Goal: Transaction & Acquisition: Purchase product/service

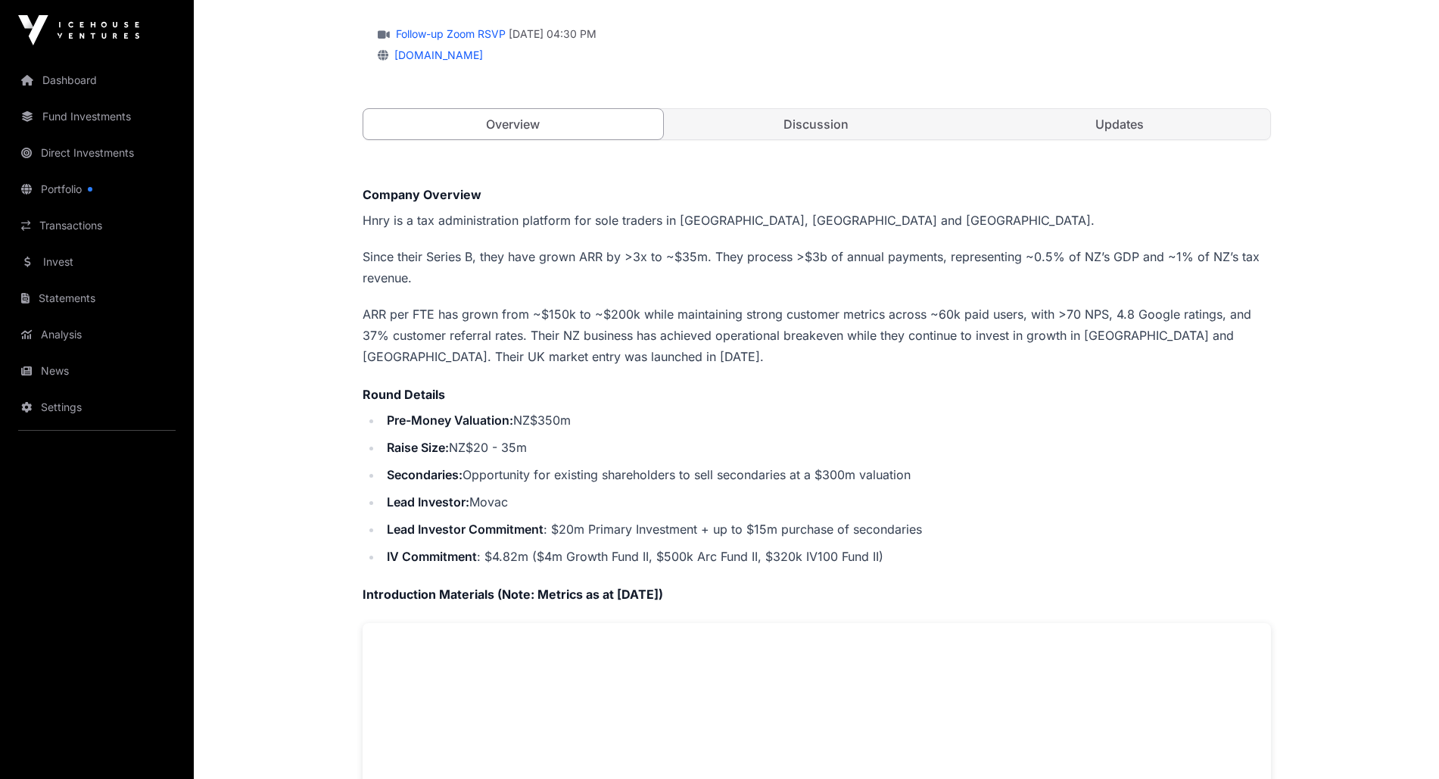
scroll to position [227, 0]
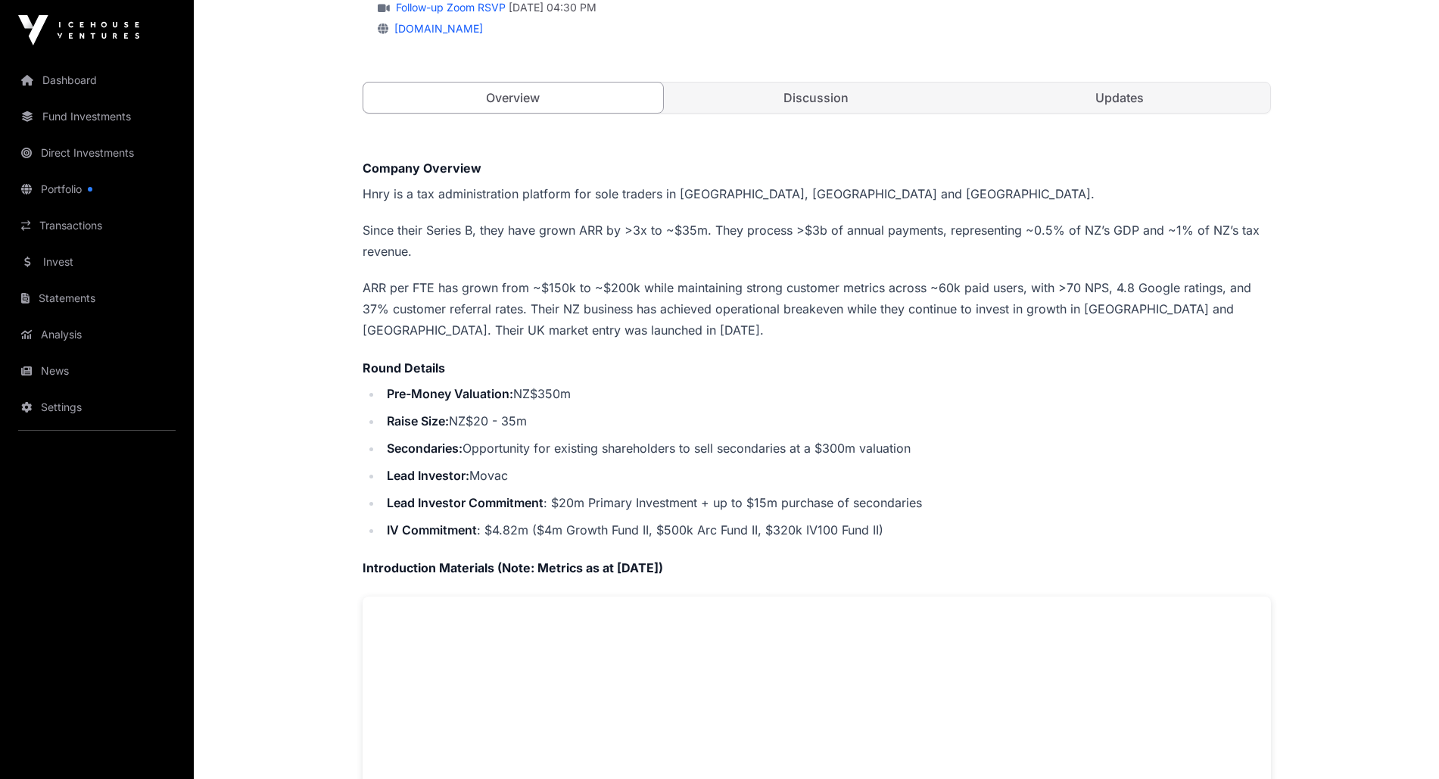
click at [67, 120] on link "Fund Investments" at bounding box center [97, 116] width 170 height 33
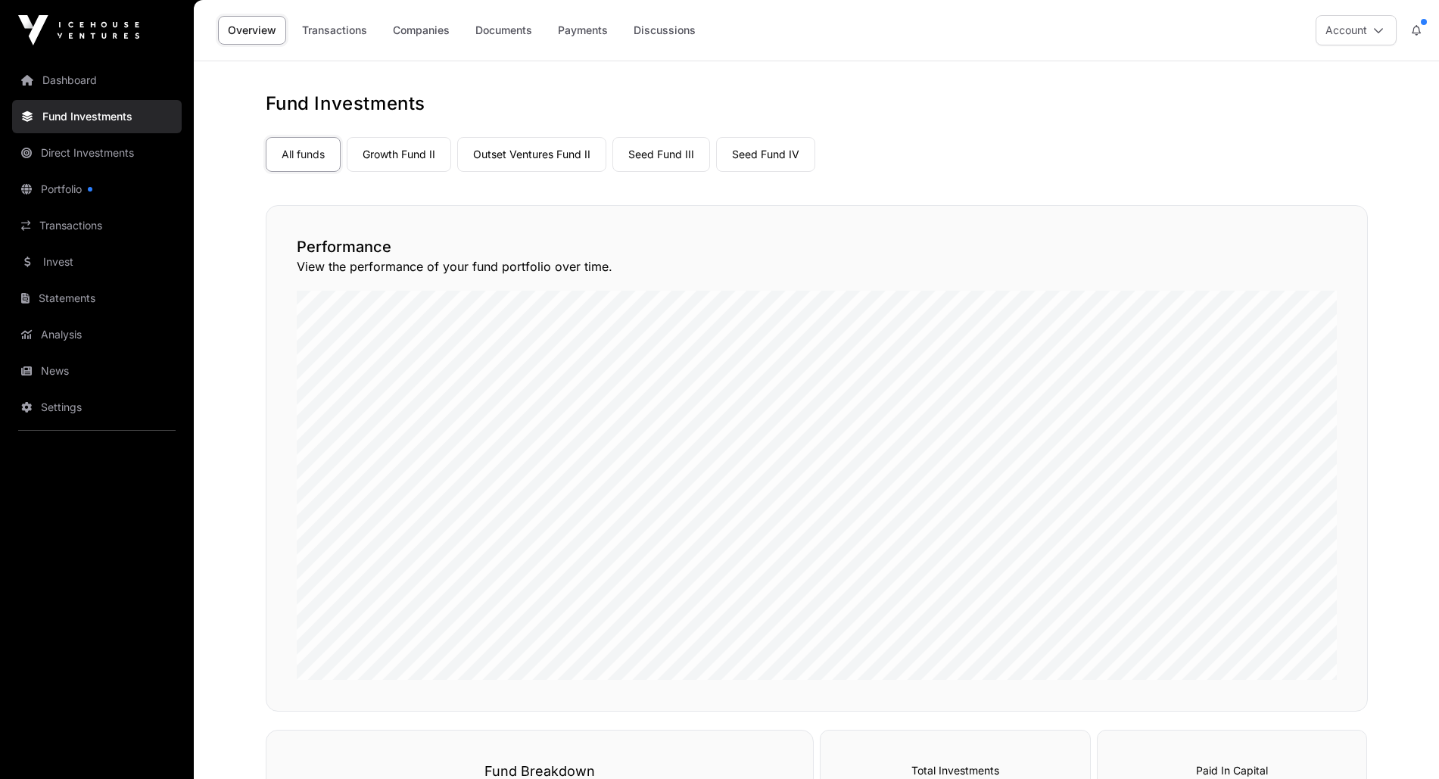
click at [414, 151] on link "Growth Fund II" at bounding box center [399, 154] width 104 height 35
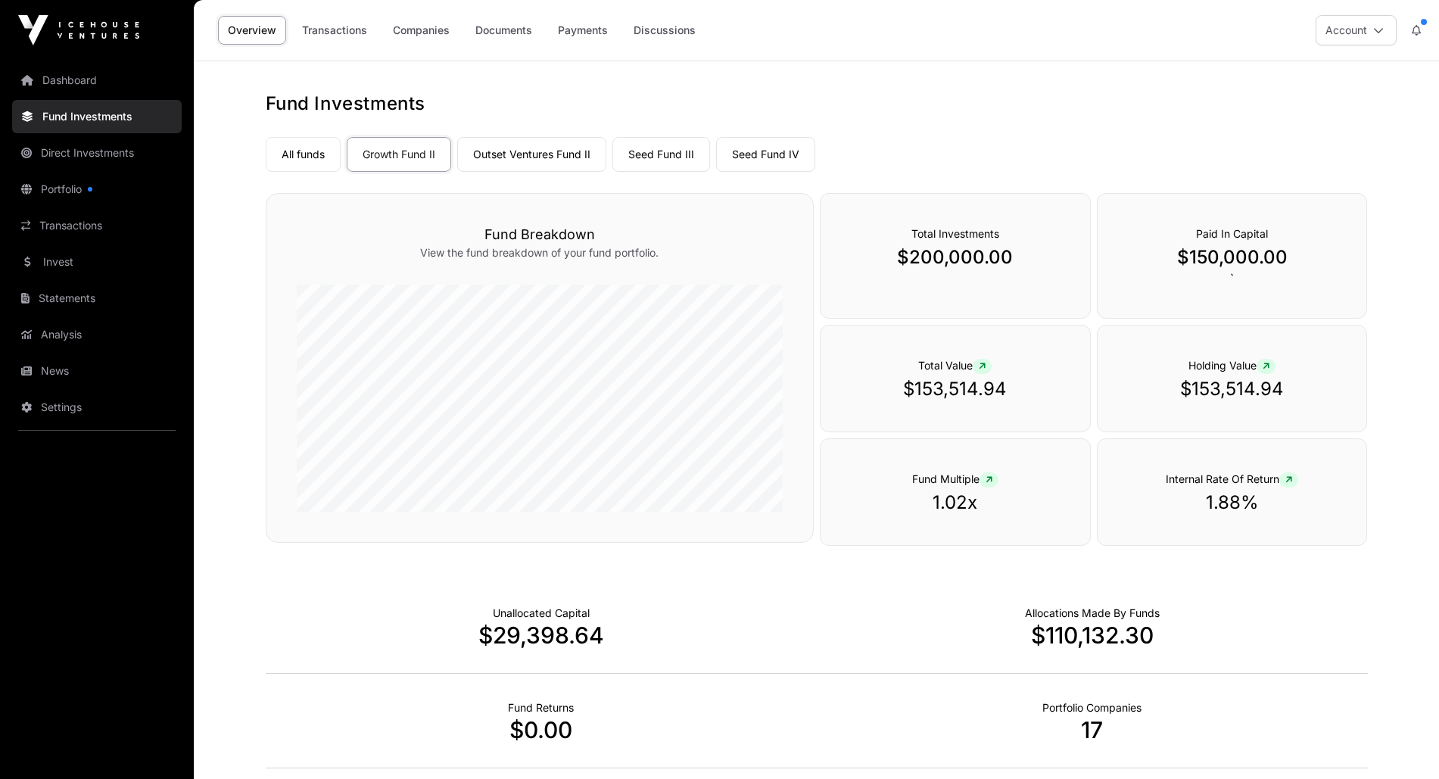
click at [313, 160] on link "All funds" at bounding box center [303, 154] width 75 height 35
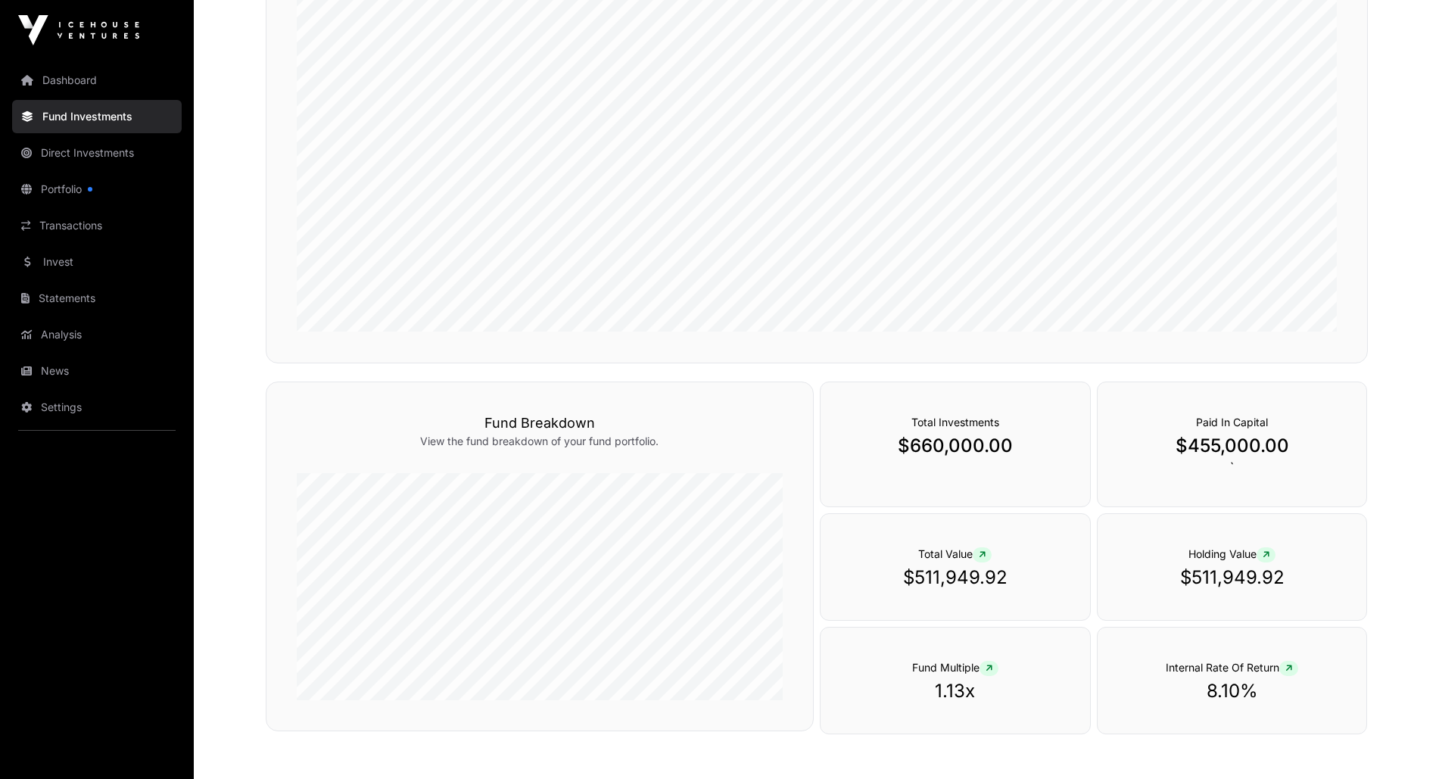
scroll to position [379, 0]
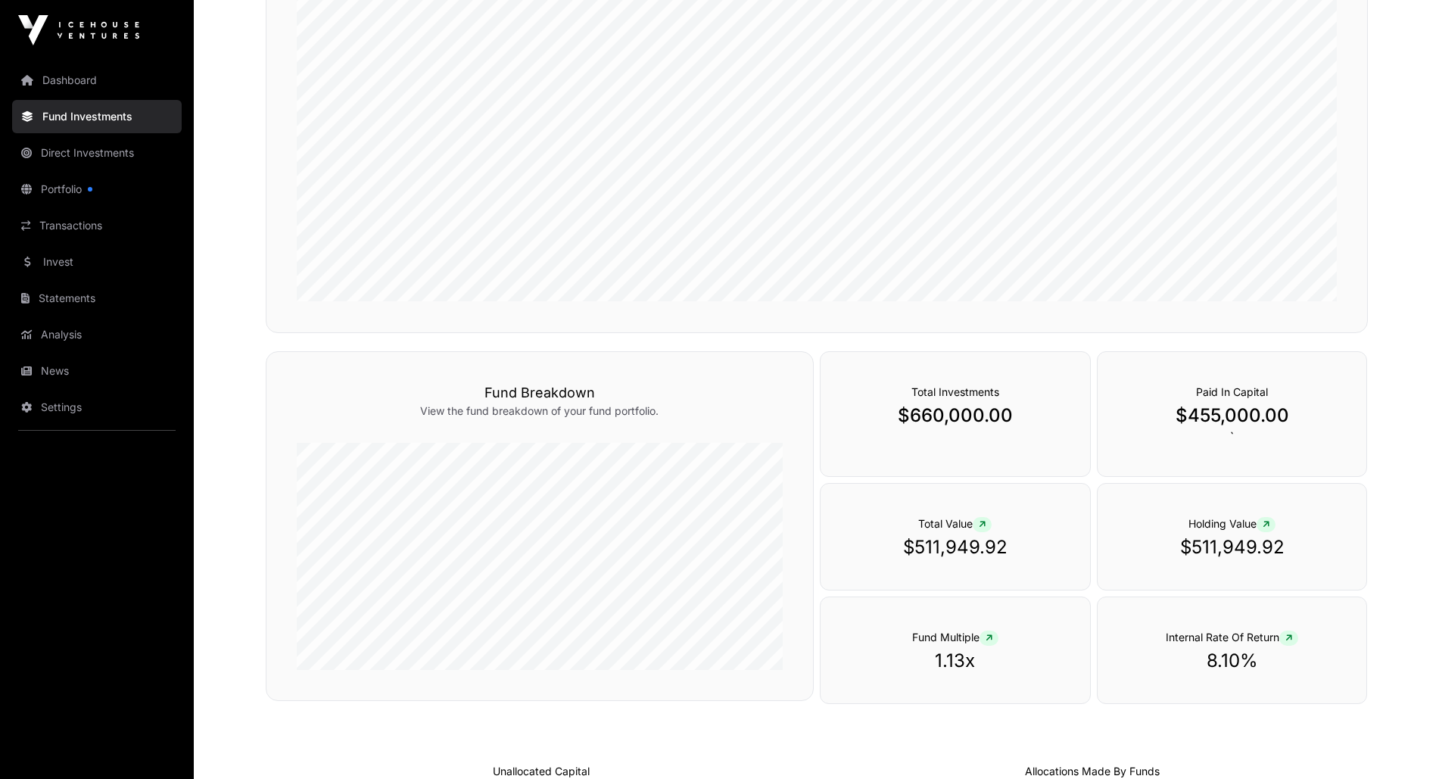
click at [67, 190] on link "Portfolio" at bounding box center [97, 189] width 170 height 33
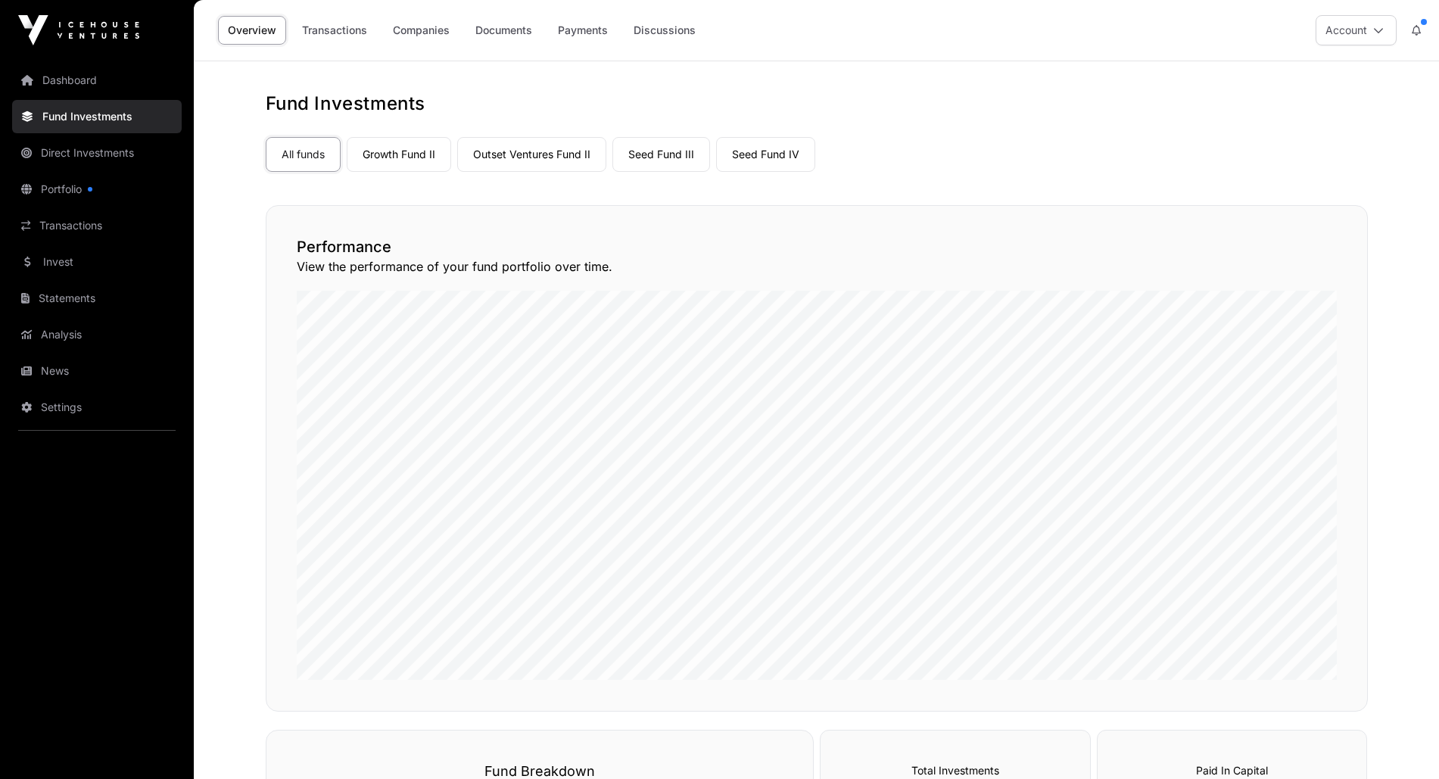
scroll to position [379, 0]
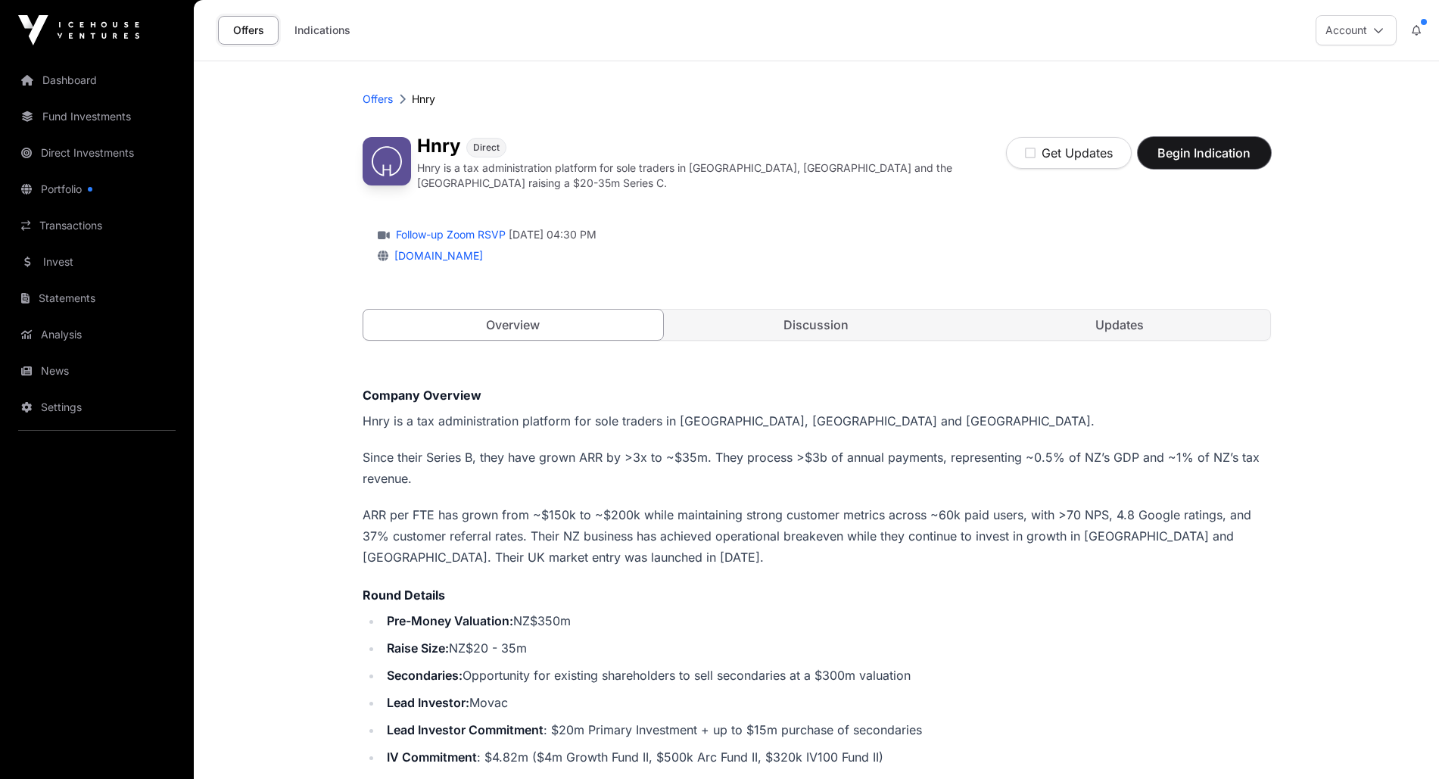
click at [1192, 155] on span "Begin Indication" at bounding box center [1204, 153] width 95 height 18
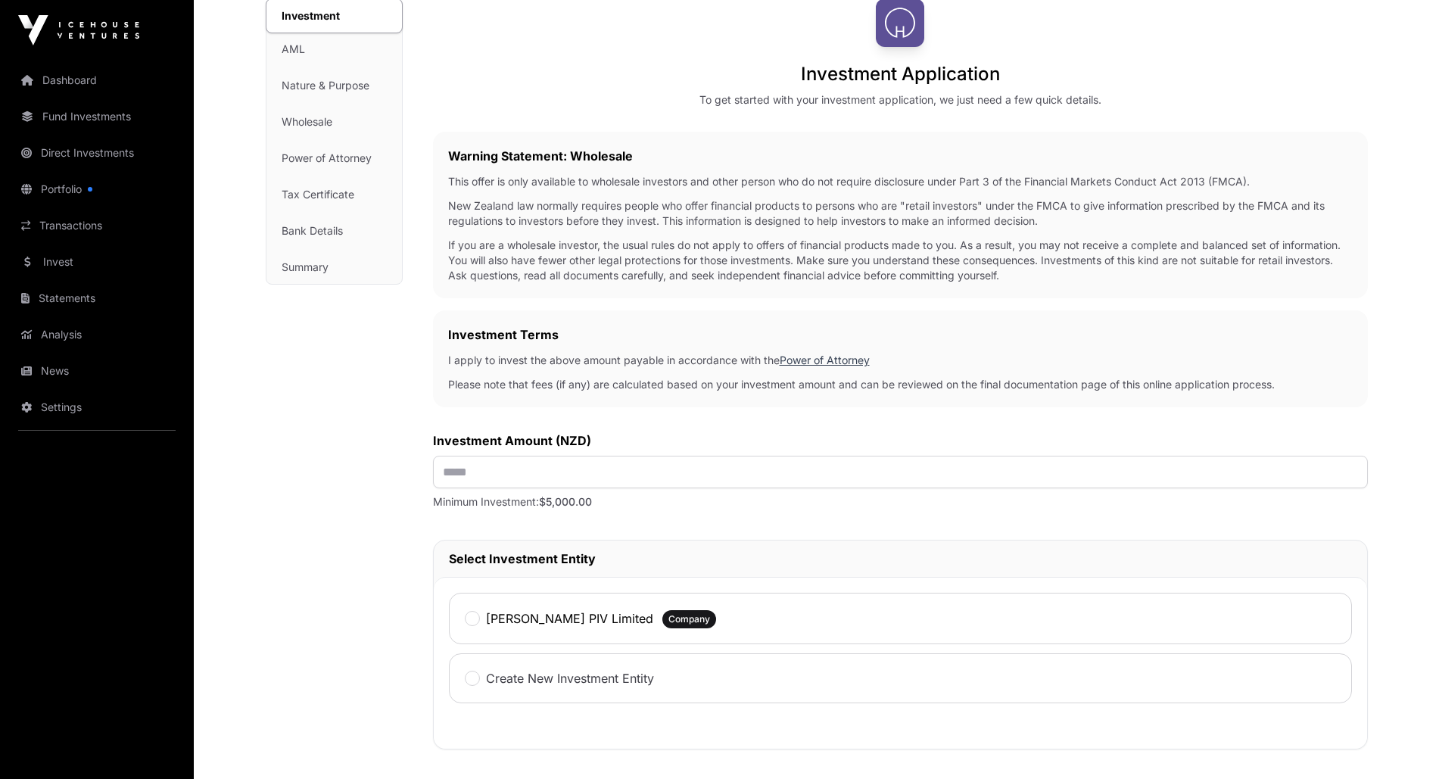
scroll to position [227, 0]
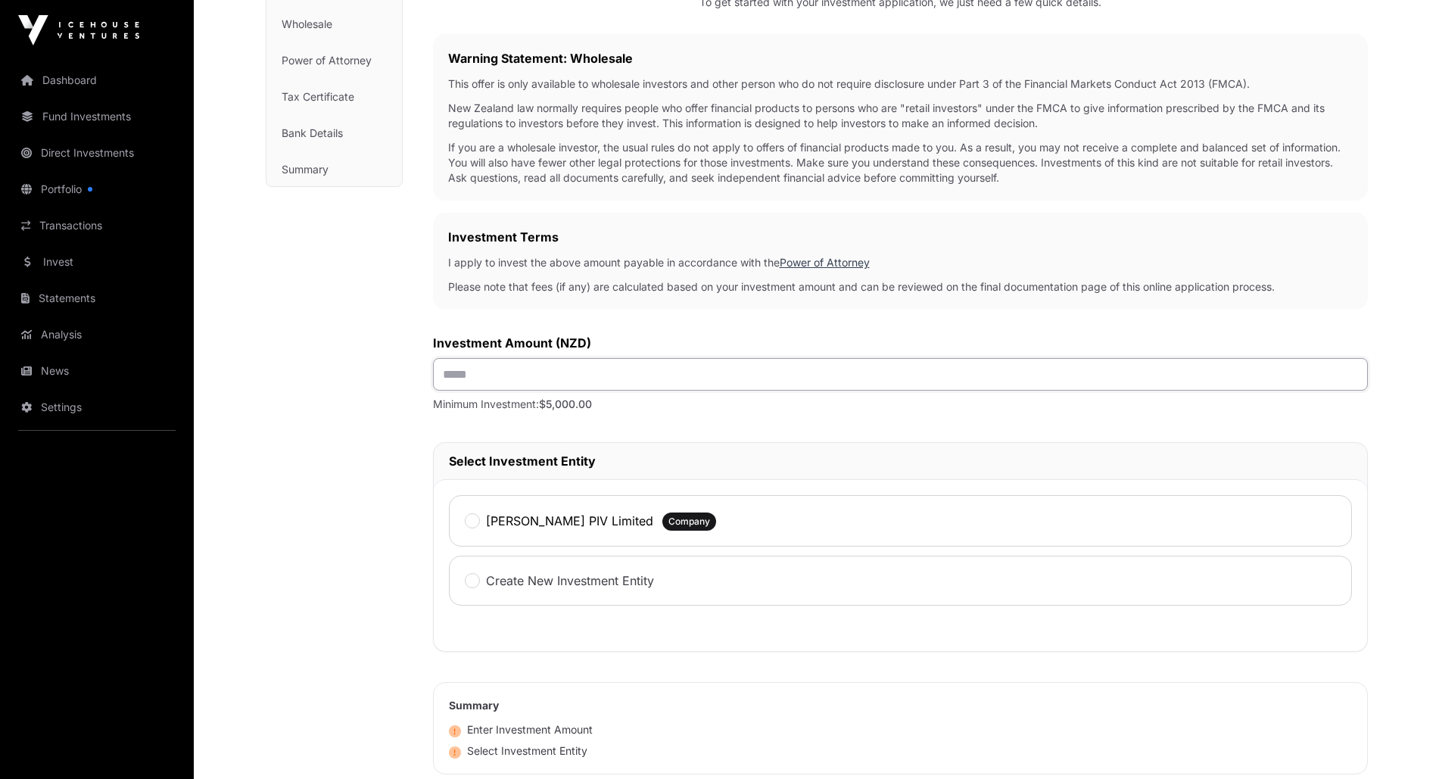
click at [583, 388] on input "text" at bounding box center [900, 374] width 935 height 33
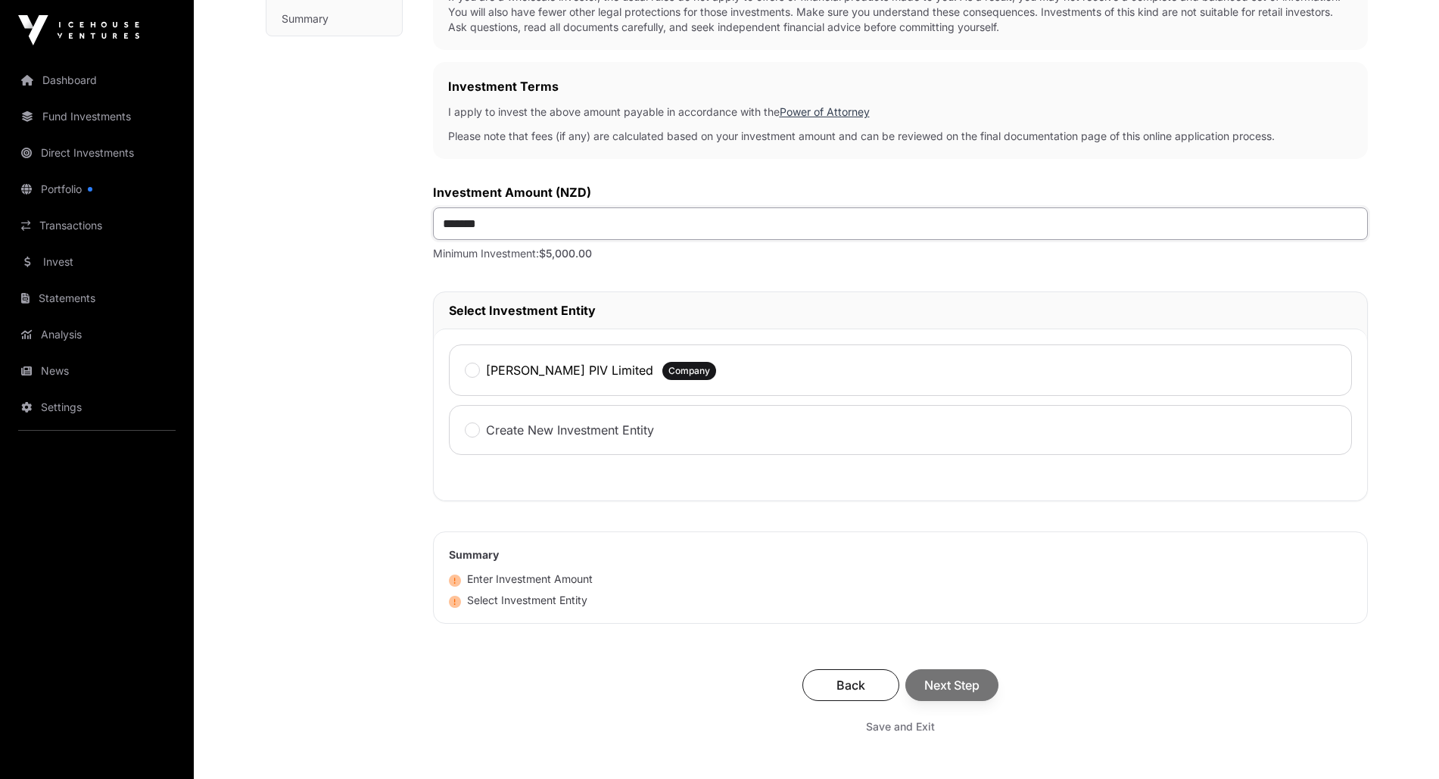
scroll to position [379, 0]
drag, startPoint x: 520, startPoint y: 229, endPoint x: 391, endPoint y: 224, distance: 129.5
click at [391, 226] on div "Investment AML Nature & Purpose Wholesale Power of Attorney Tax Certificate Ban…" at bounding box center [817, 298] width 1102 height 1099
type input "*******"
click at [970, 687] on span "Next Step" at bounding box center [951, 684] width 55 height 18
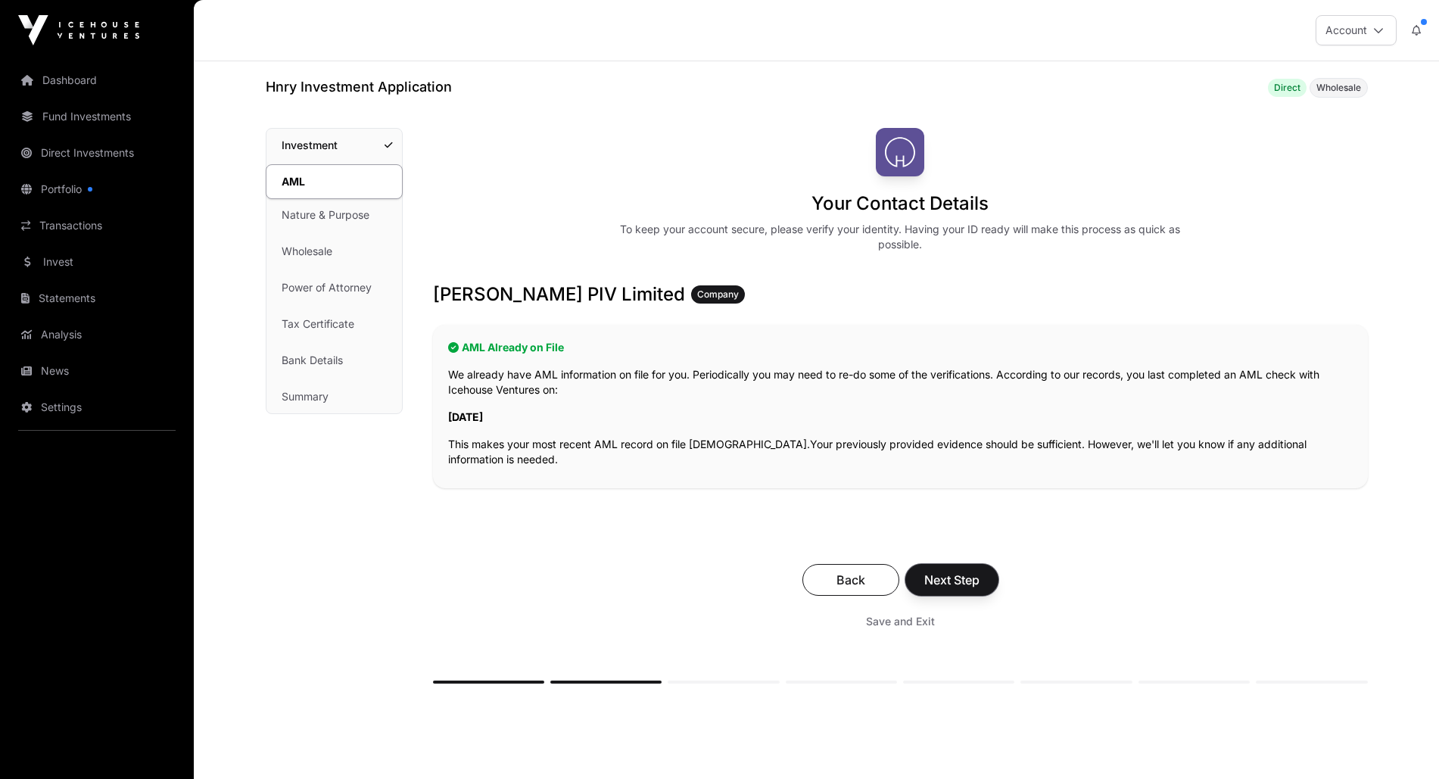
click at [945, 581] on span "Next Step" at bounding box center [951, 580] width 55 height 18
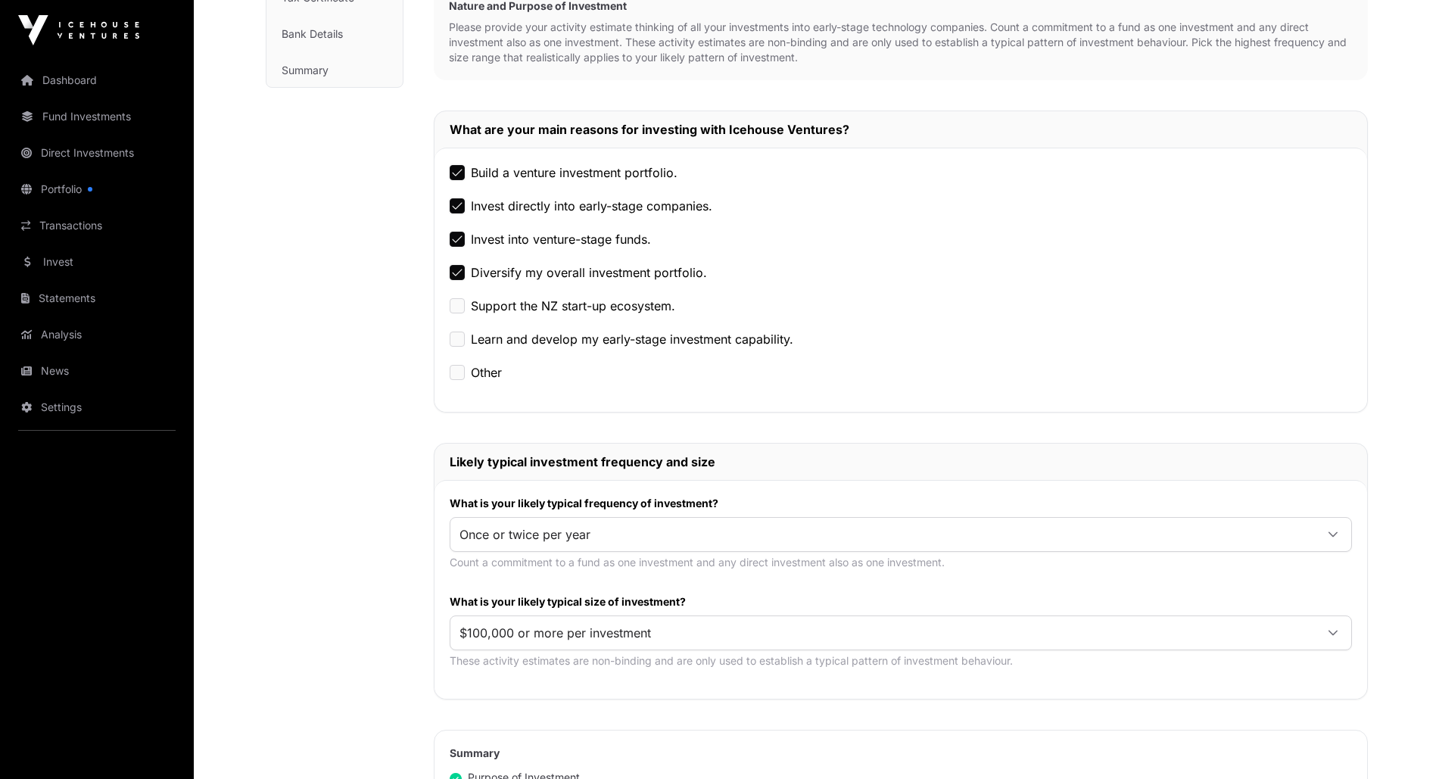
scroll to position [606, 0]
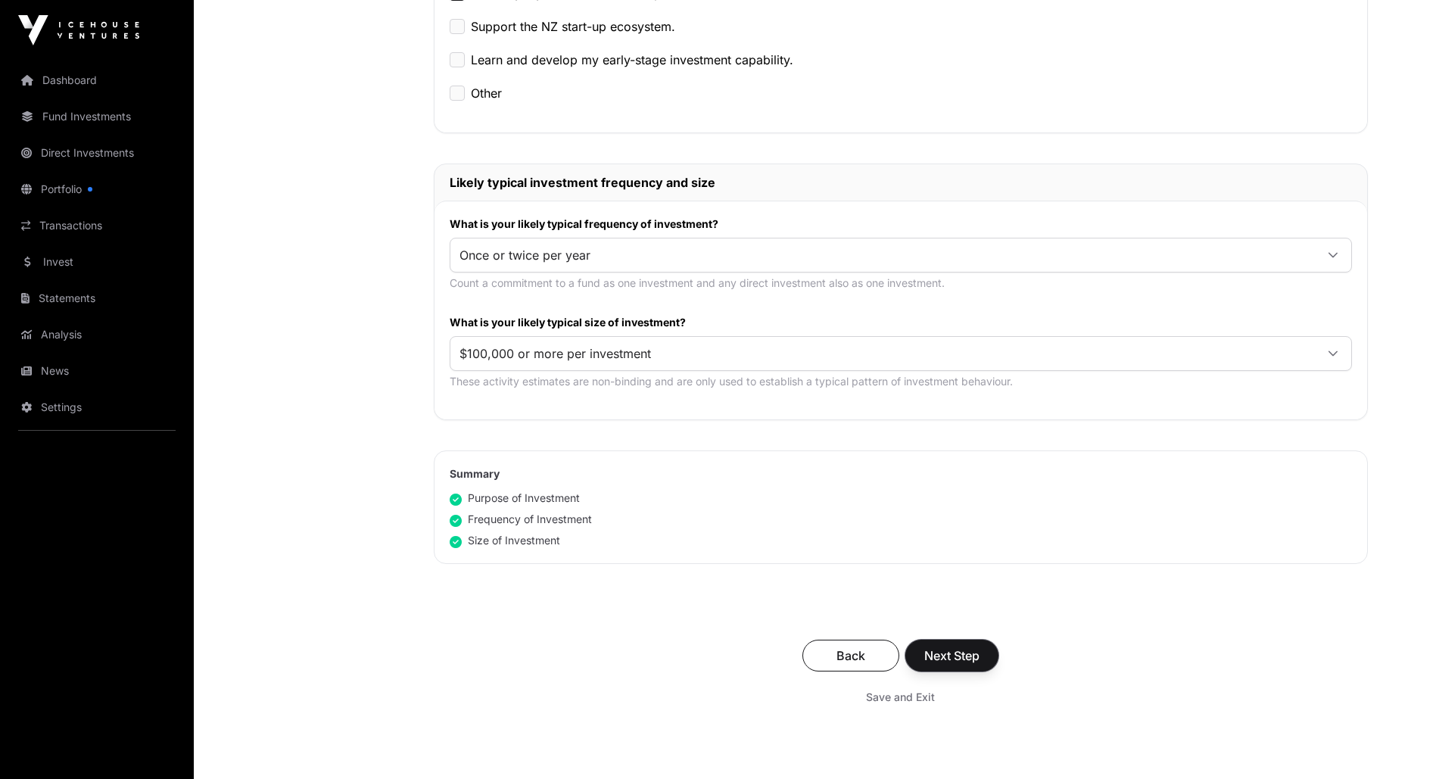
click at [948, 659] on span "Next Step" at bounding box center [951, 656] width 55 height 18
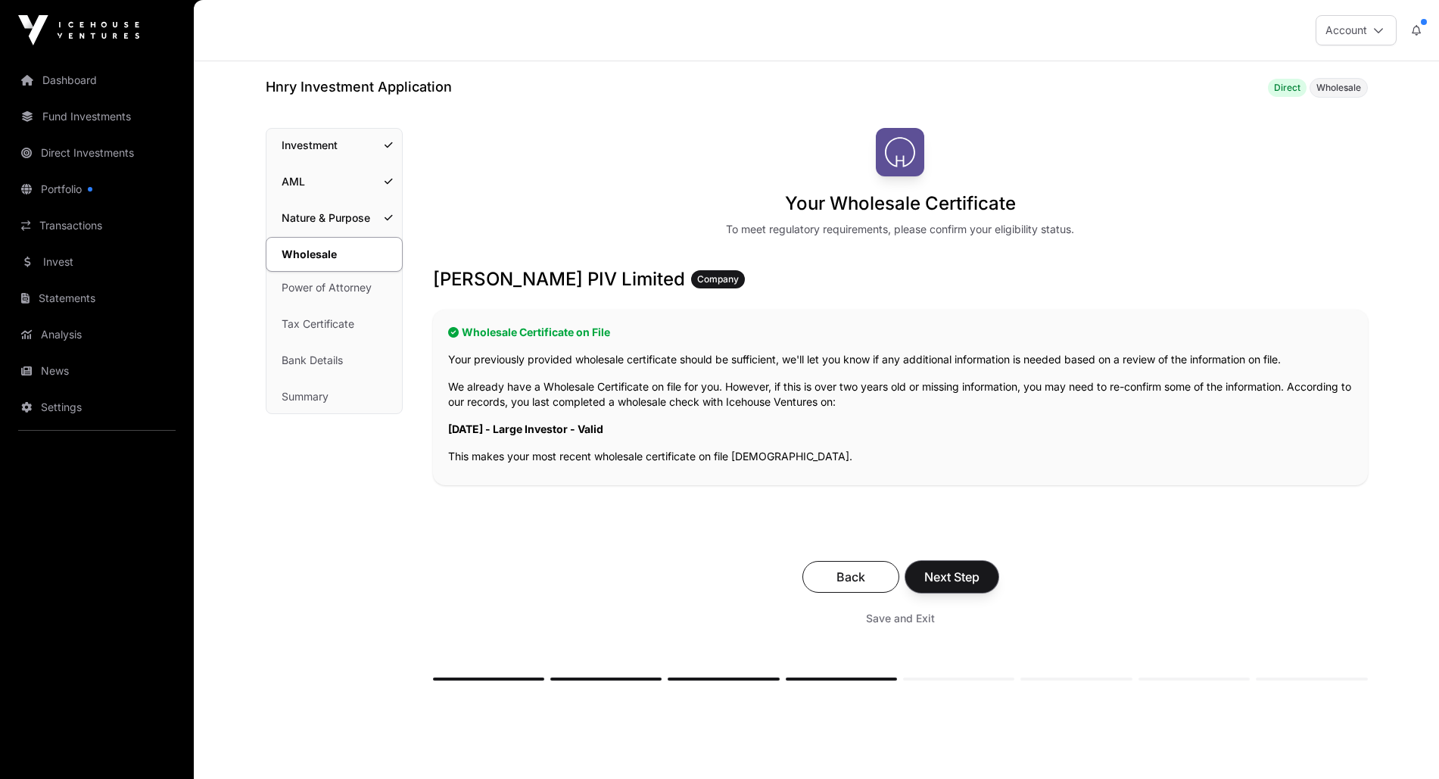
click at [951, 585] on span "Next Step" at bounding box center [951, 577] width 55 height 18
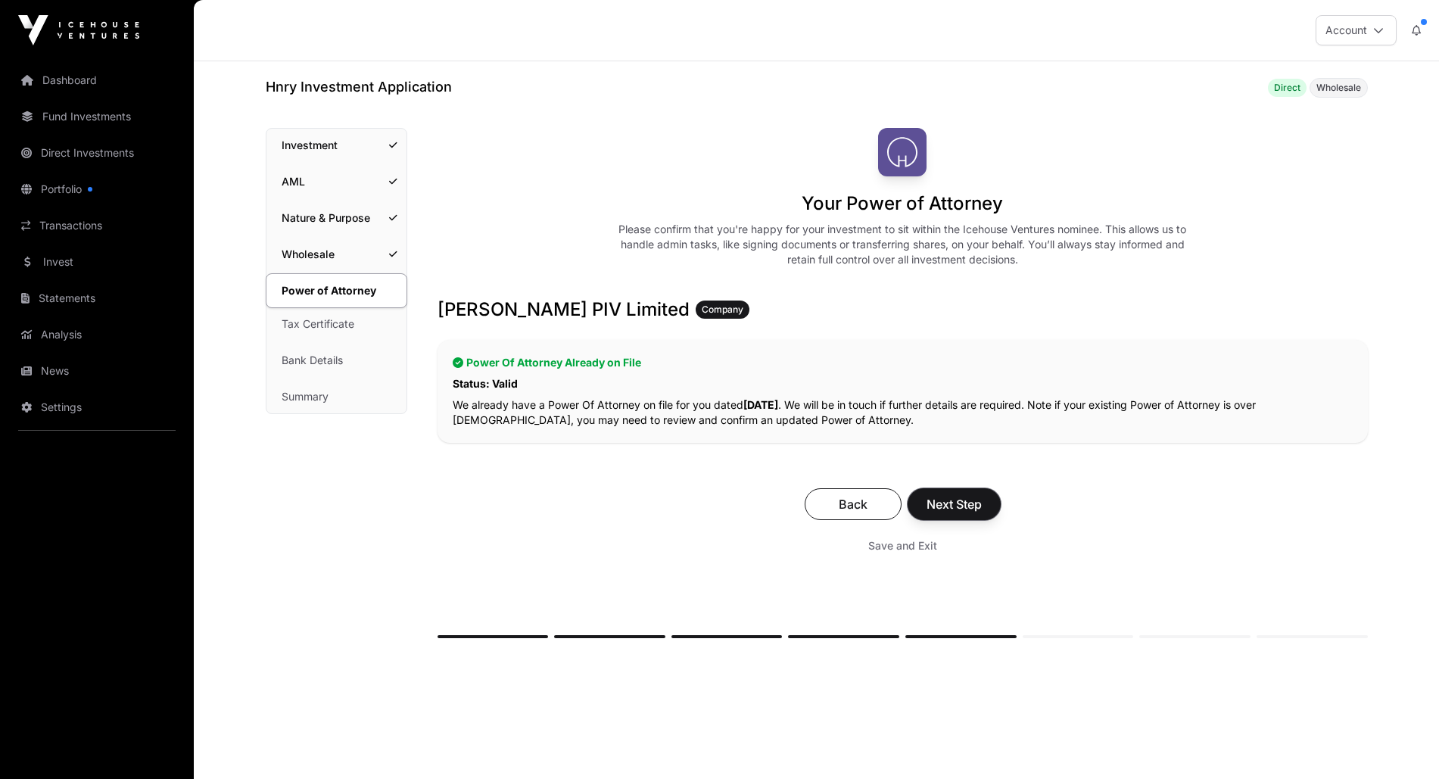
click at [965, 500] on span "Next Step" at bounding box center [954, 504] width 55 height 18
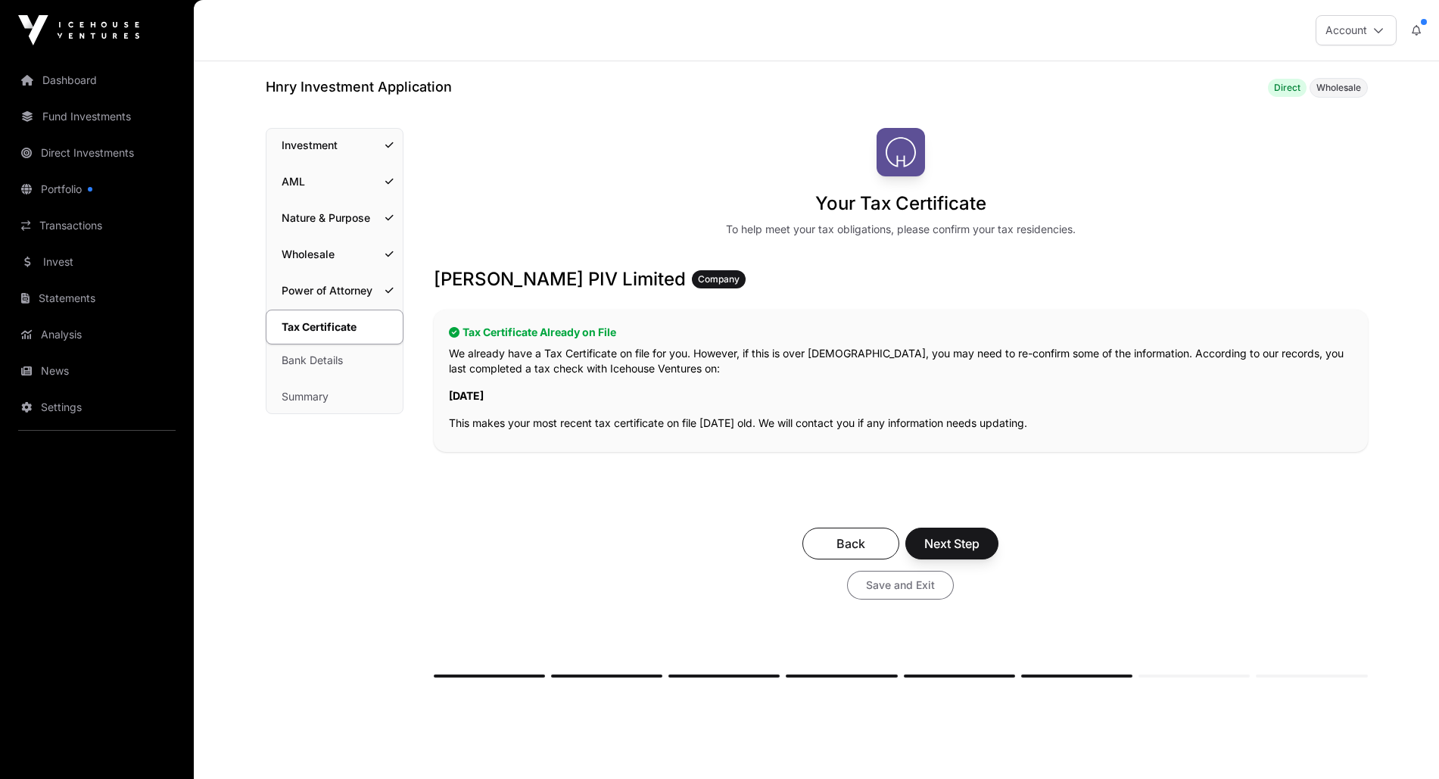
click at [899, 584] on span "Save and Exit" at bounding box center [900, 585] width 69 height 15
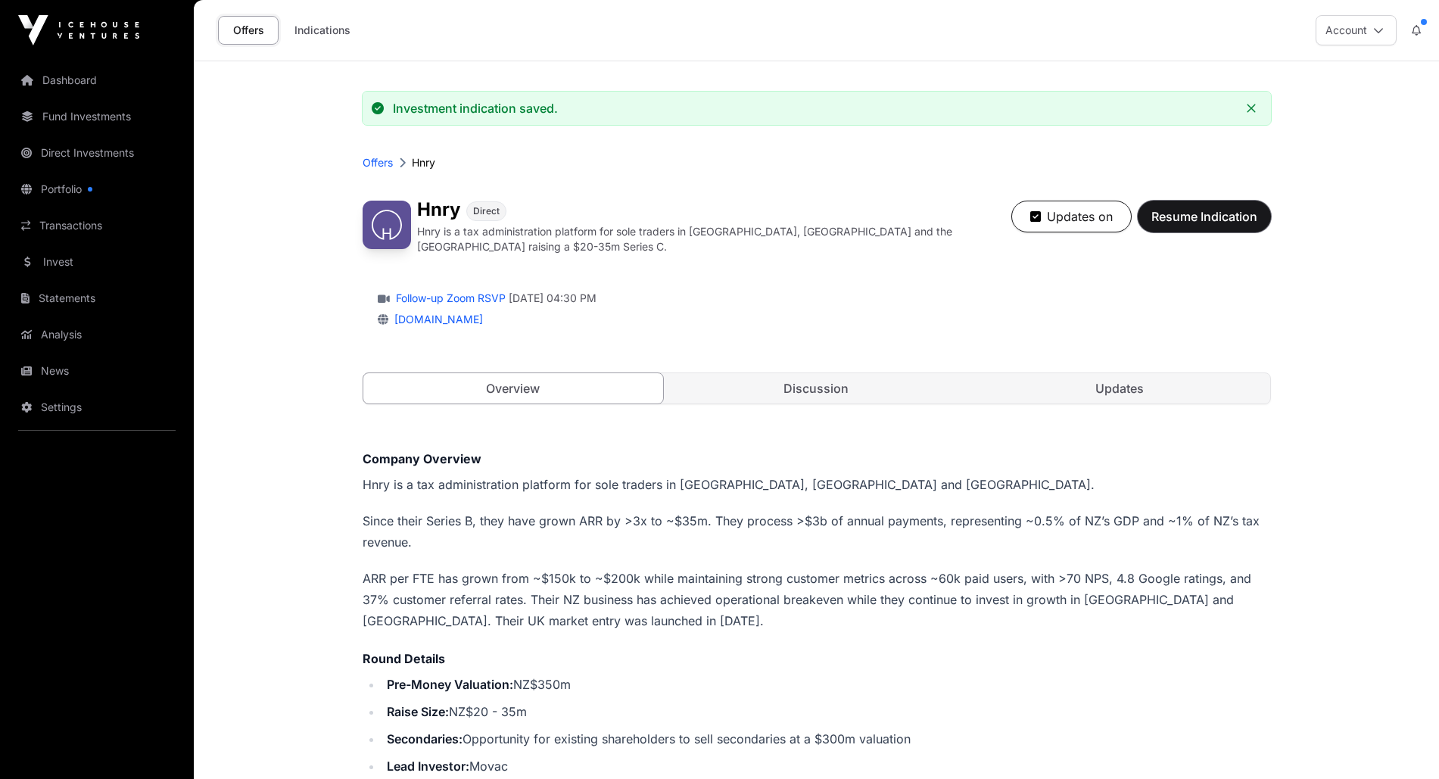
click at [1220, 222] on span "Resume Indication" at bounding box center [1205, 216] width 106 height 18
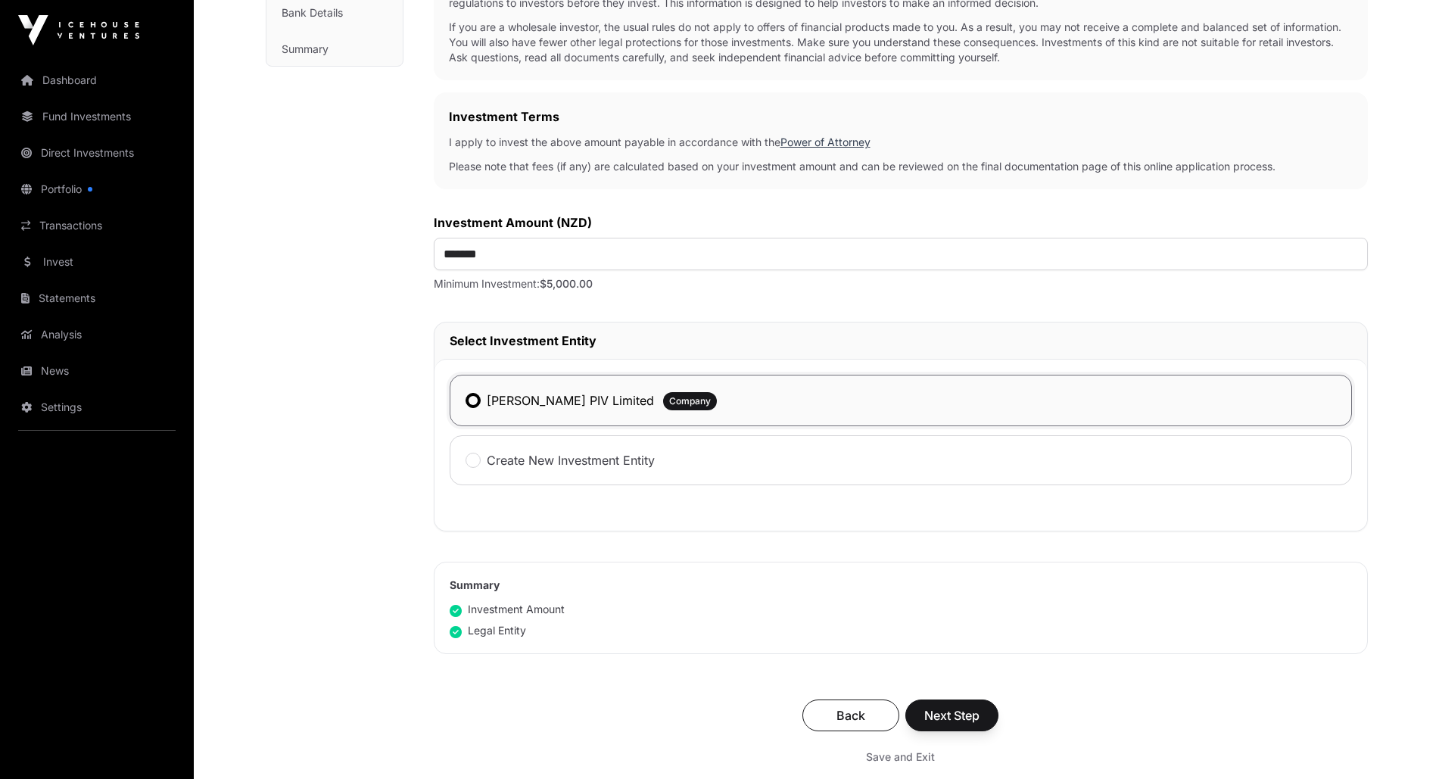
scroll to position [379, 0]
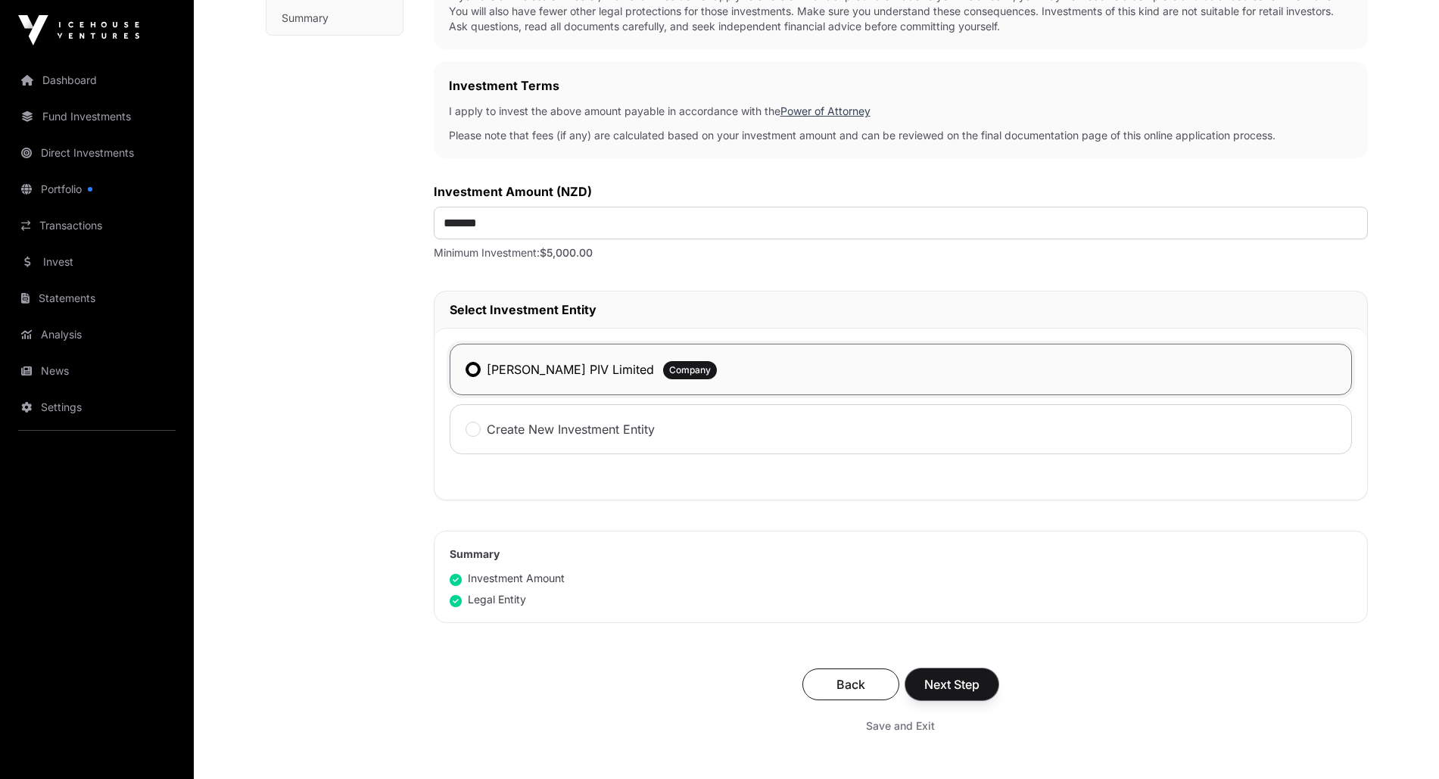
click at [952, 687] on span "Next Step" at bounding box center [951, 684] width 55 height 18
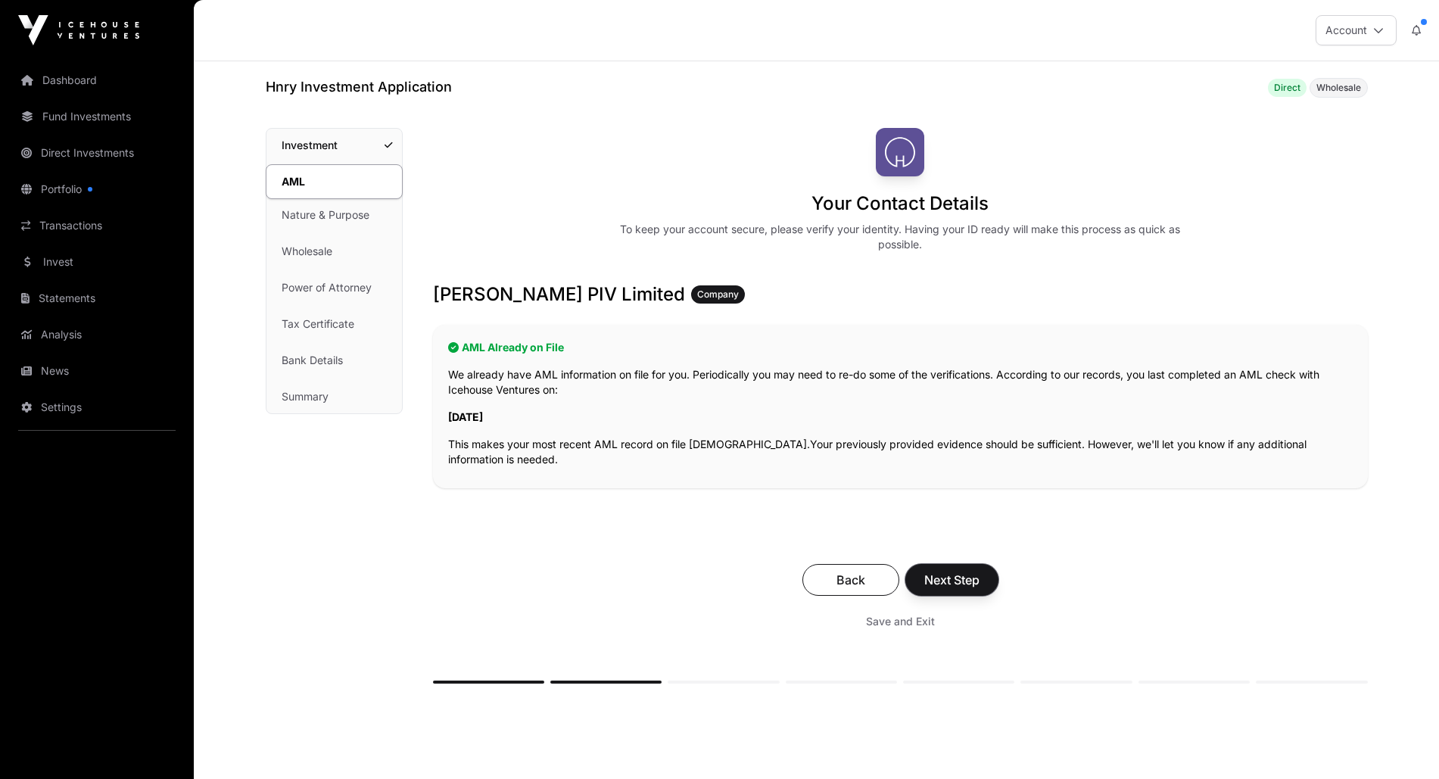
click at [958, 574] on span "Next Step" at bounding box center [951, 580] width 55 height 18
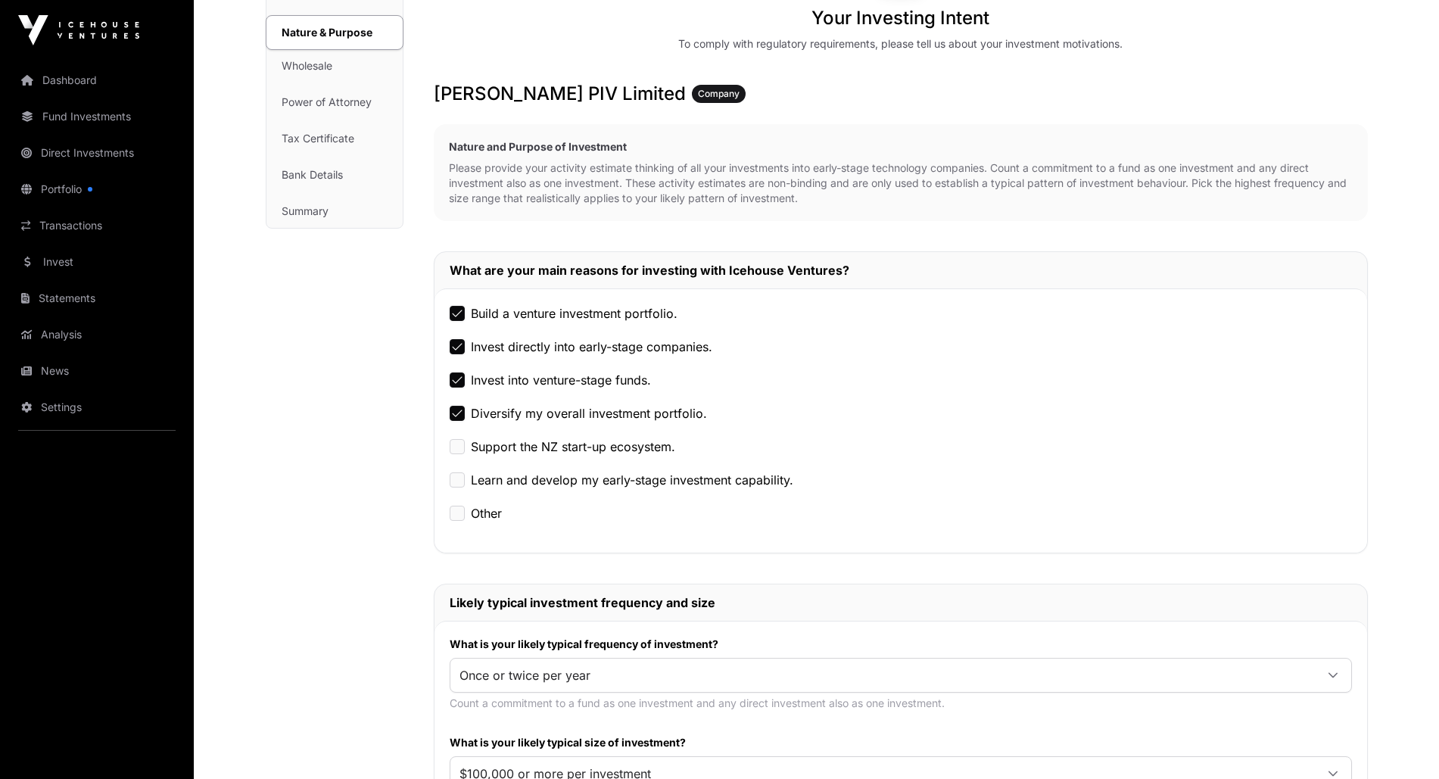
scroll to position [530, 0]
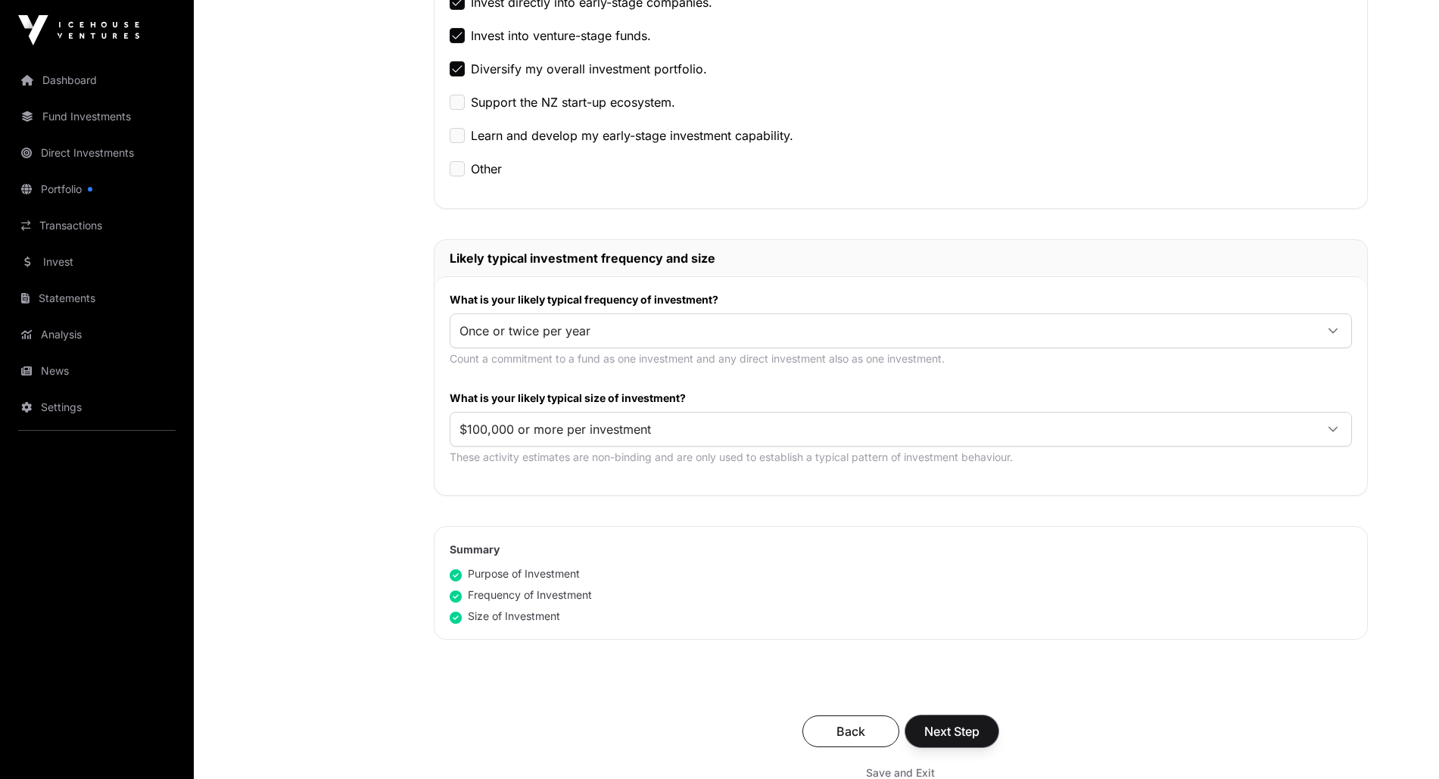
click at [970, 731] on span "Next Step" at bounding box center [951, 731] width 55 height 18
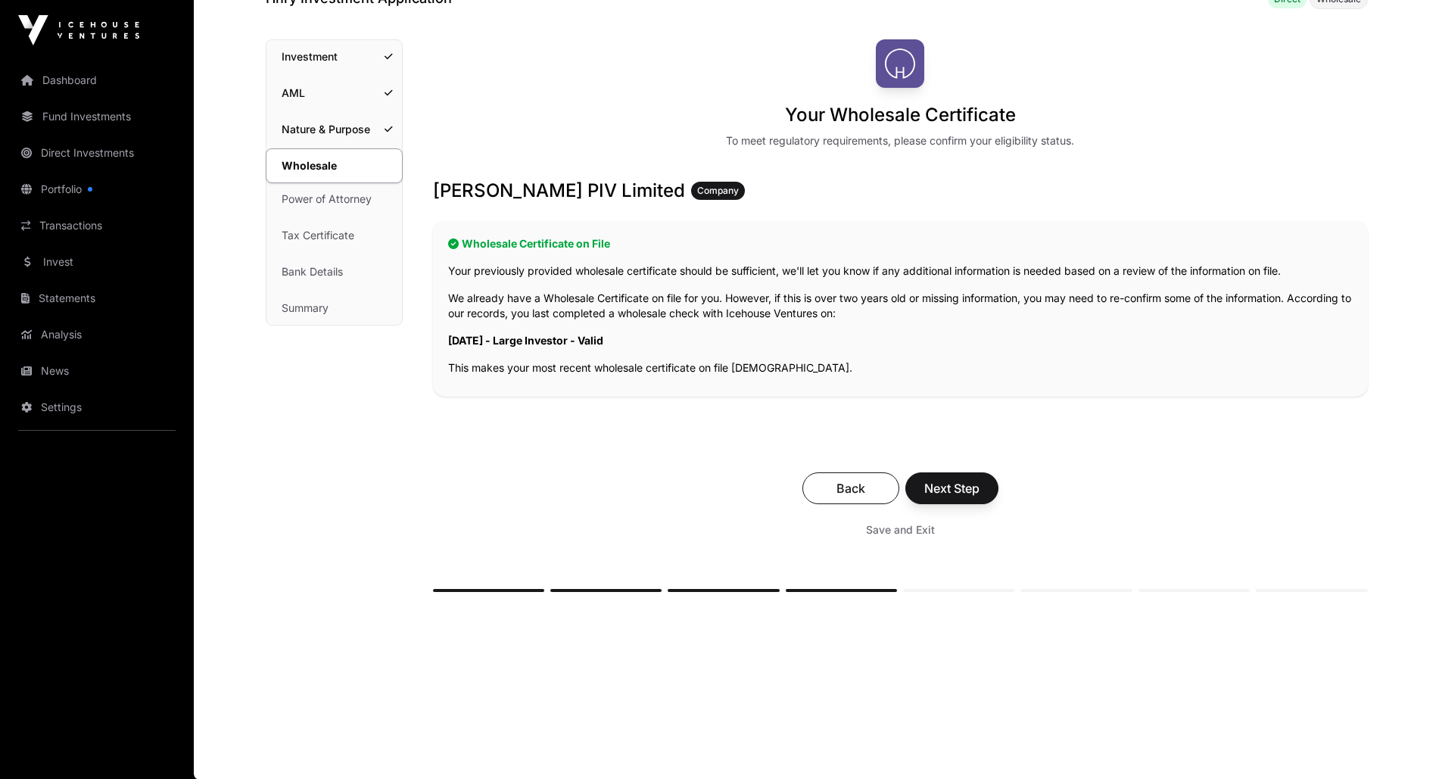
scroll to position [89, 0]
click at [958, 485] on span "Next Step" at bounding box center [951, 487] width 55 height 18
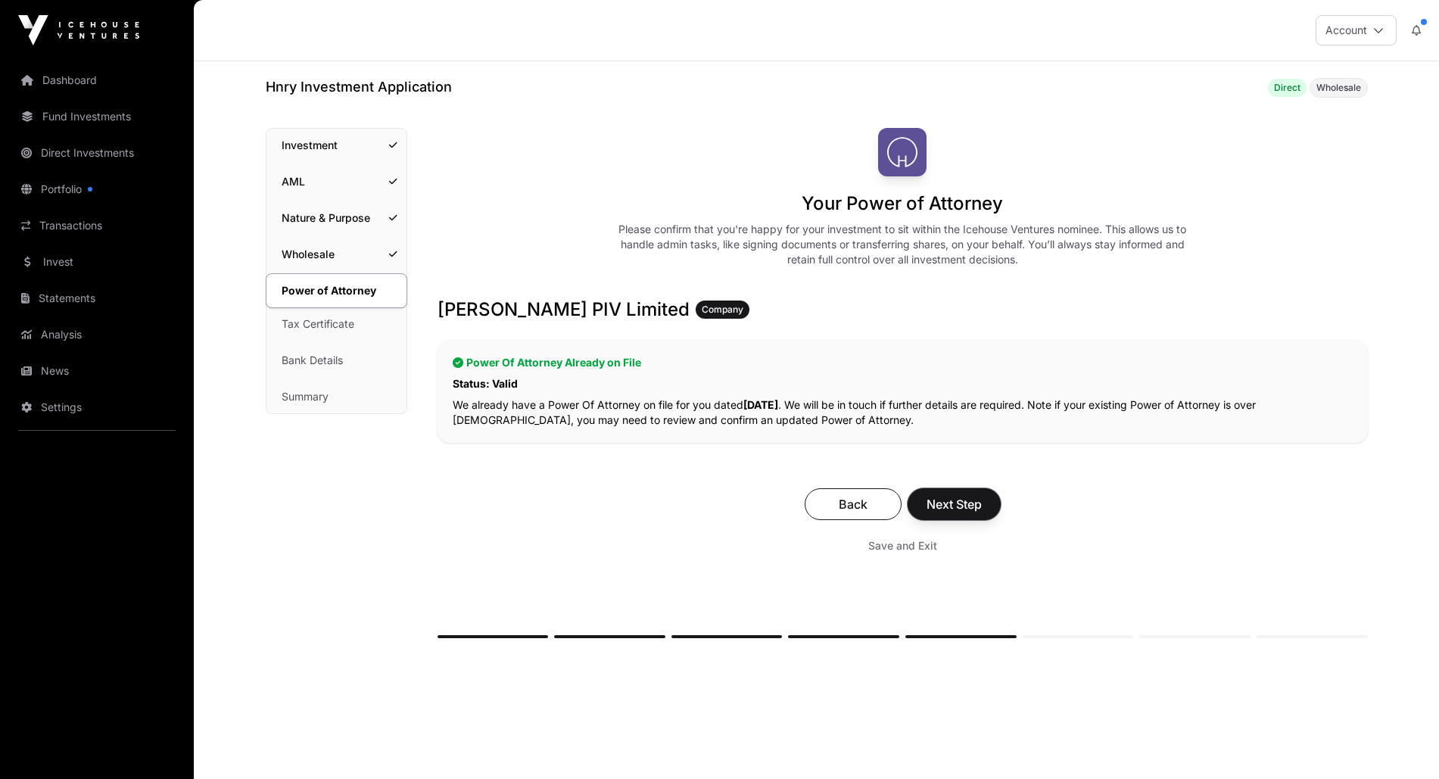
click at [950, 506] on span "Next Step" at bounding box center [954, 504] width 55 height 18
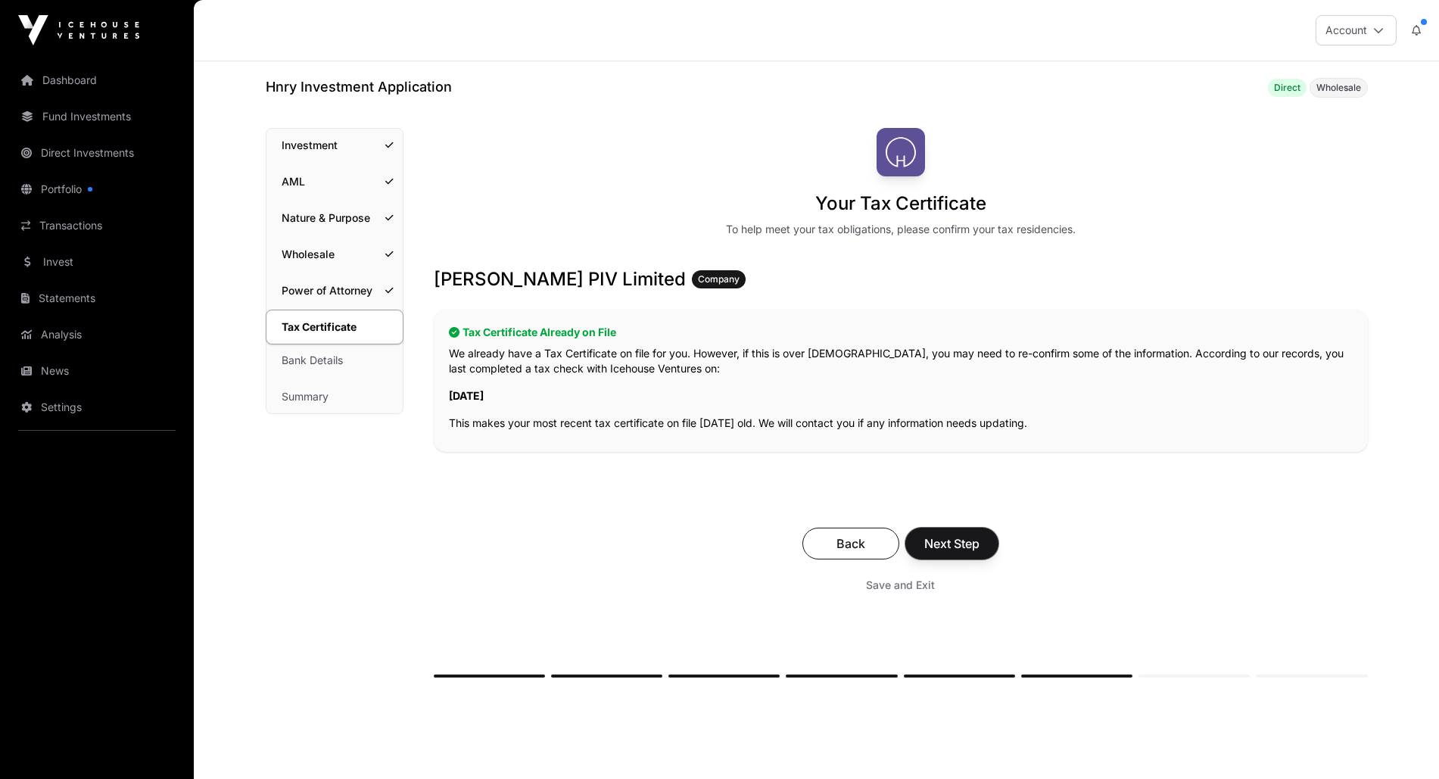
click at [971, 545] on span "Next Step" at bounding box center [951, 544] width 55 height 18
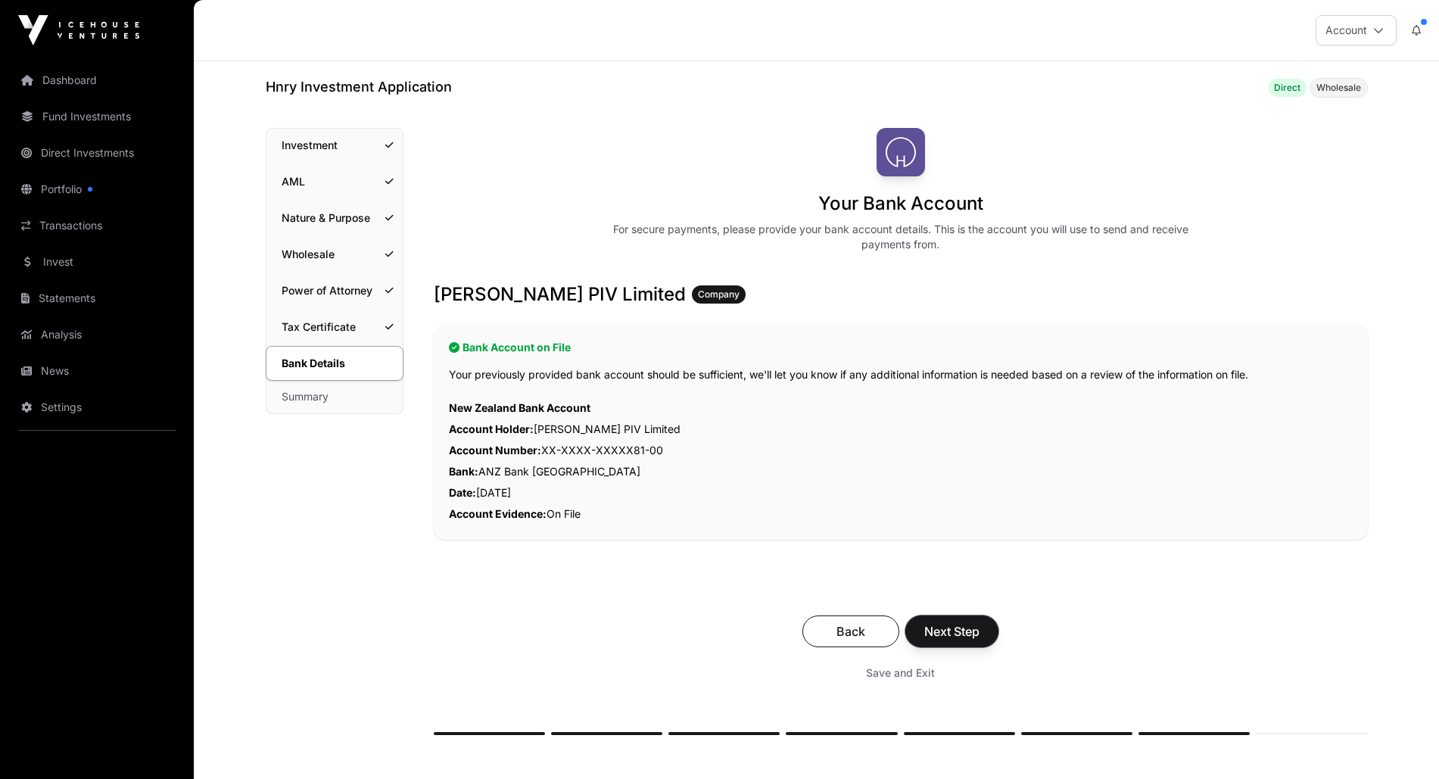
click at [956, 634] on span "Next Step" at bounding box center [951, 631] width 55 height 18
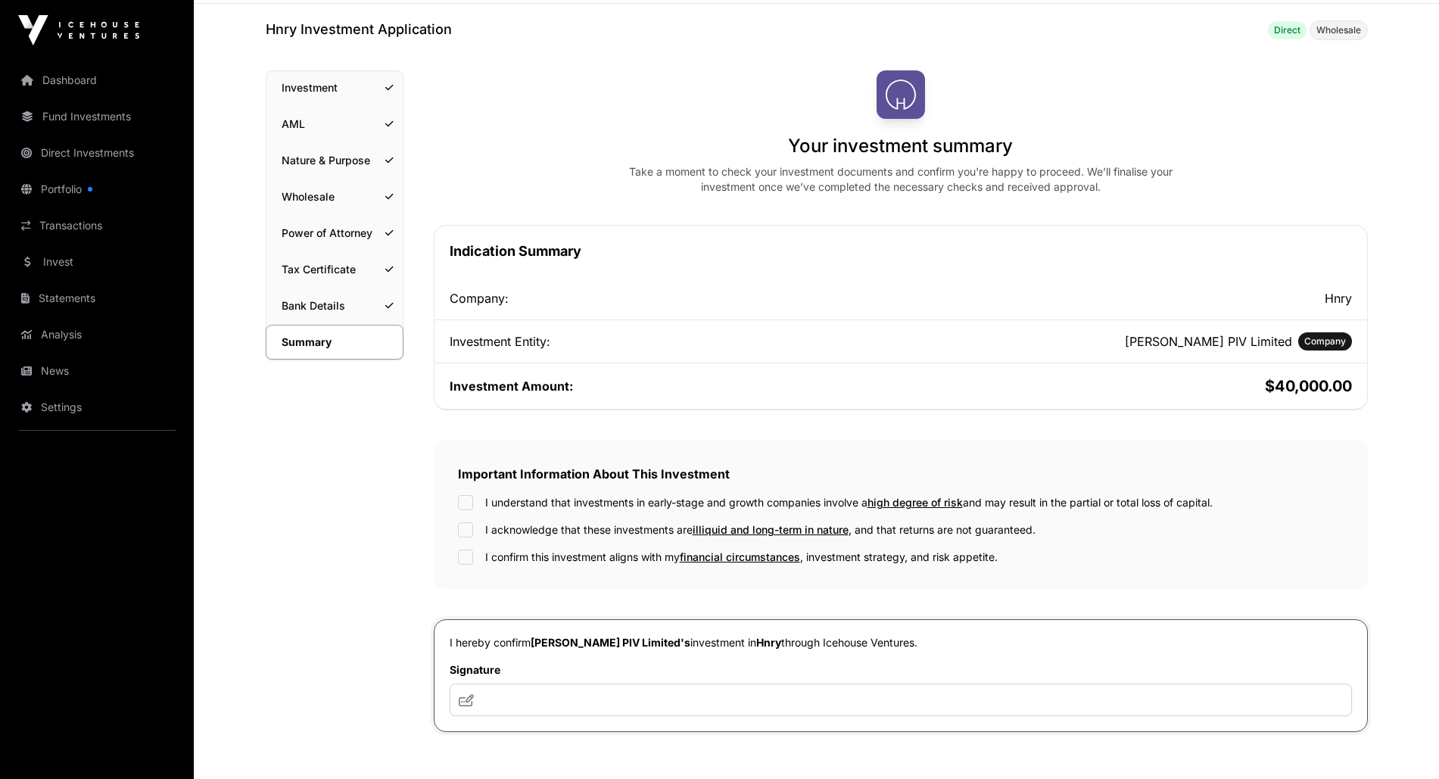
scroll to position [303, 0]
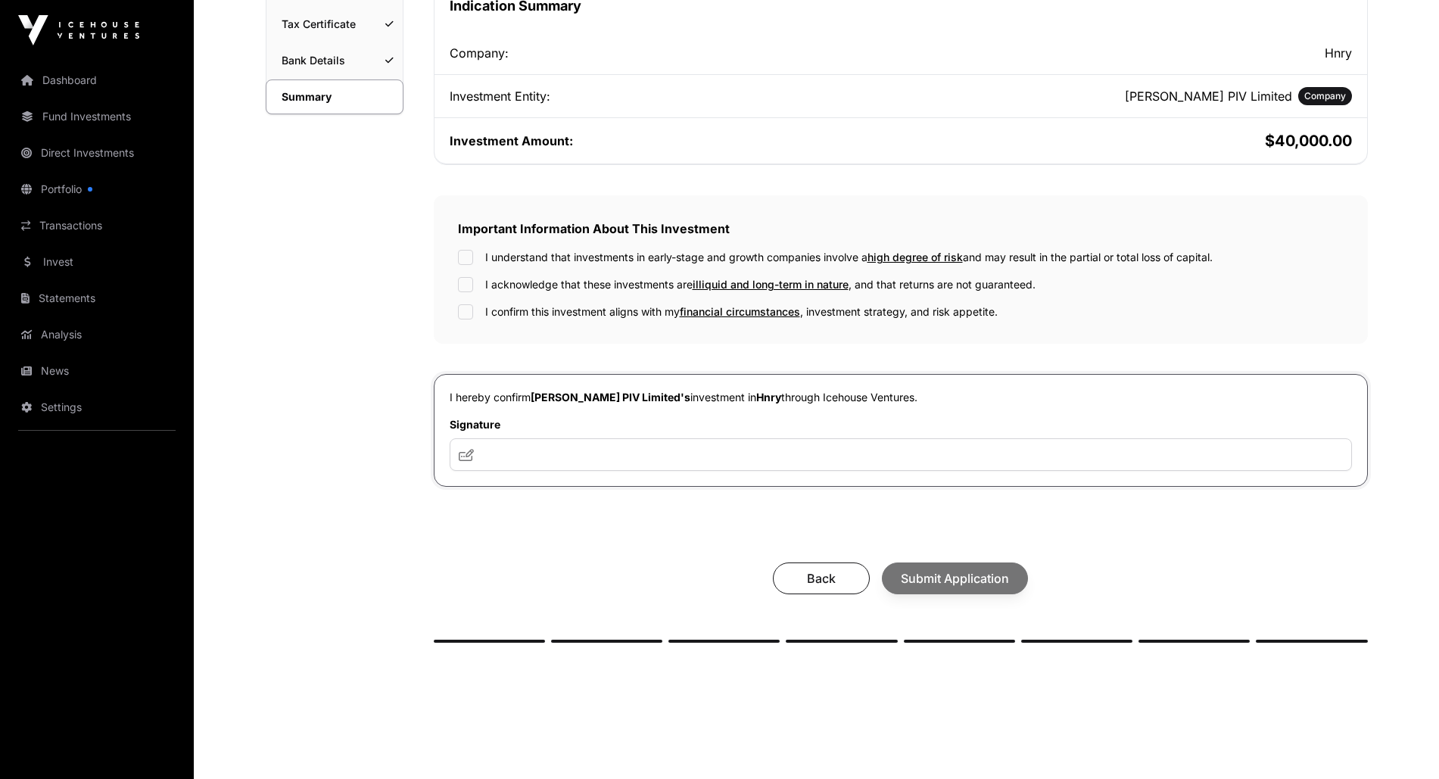
click at [466, 462] on span at bounding box center [466, 455] width 15 height 18
click at [484, 457] on input "text" at bounding box center [901, 454] width 902 height 33
type input "**********"
click at [971, 577] on span "Submit Application" at bounding box center [955, 578] width 108 height 18
